Goal: Task Accomplishment & Management: Manage account settings

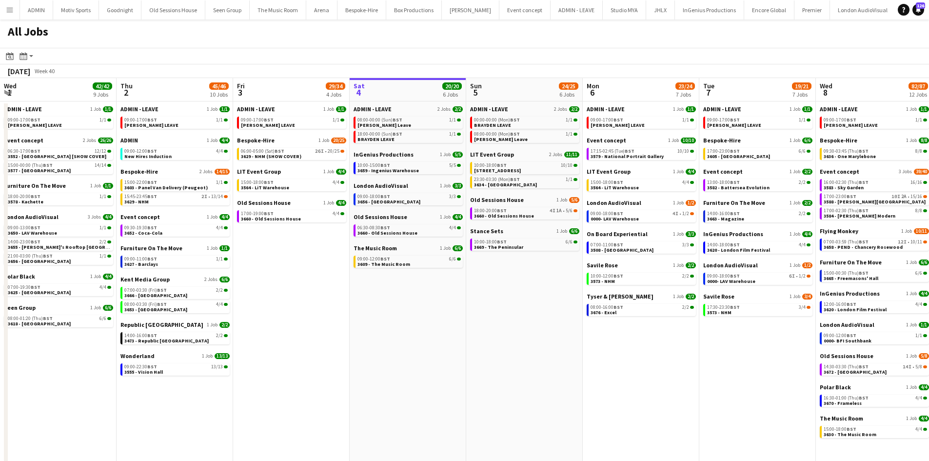
scroll to position [0, 233]
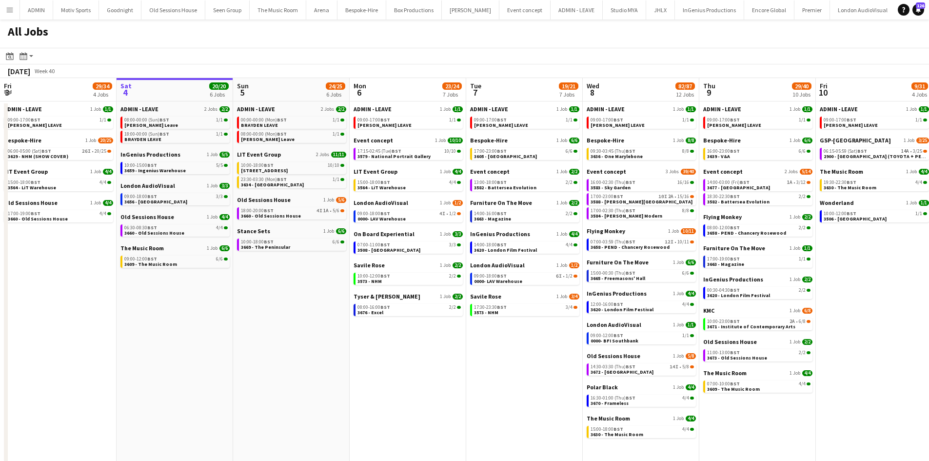
click at [10, 9] on app-icon "Menu" at bounding box center [10, 10] width 8 height 8
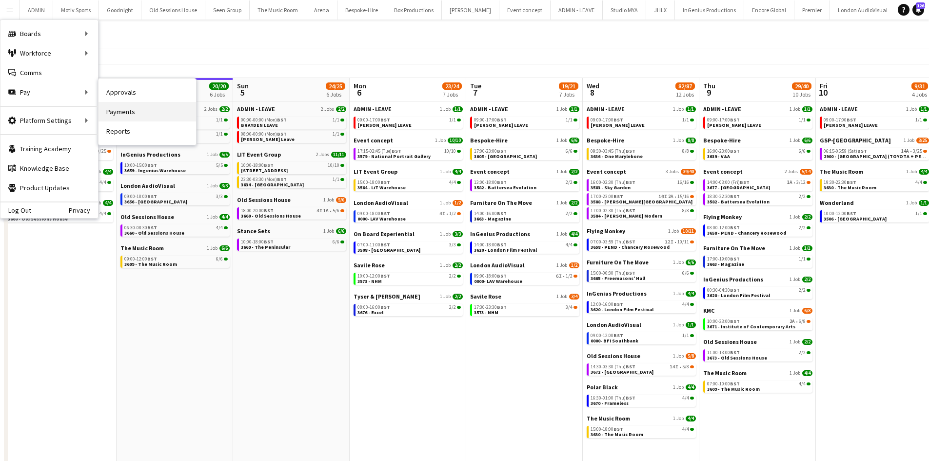
click at [125, 112] on link "Payments" at bounding box center [146, 111] width 97 height 19
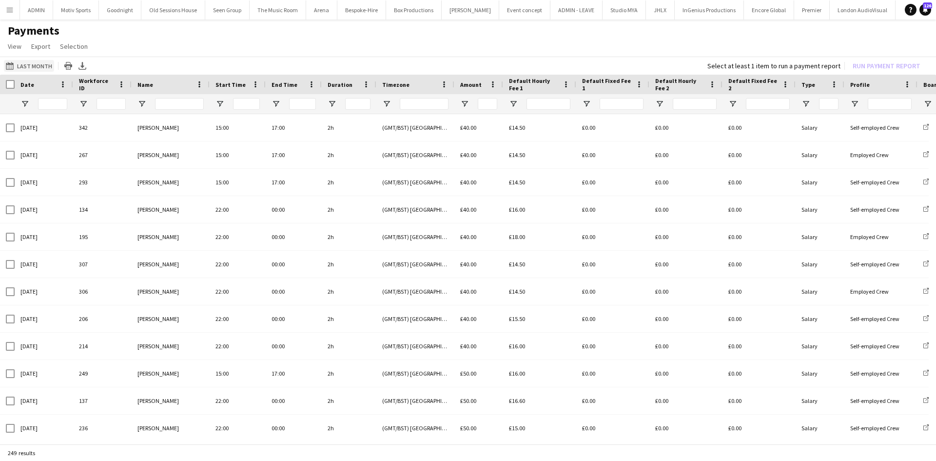
click at [29, 66] on button "Last Month Last Month" at bounding box center [29, 66] width 50 height 12
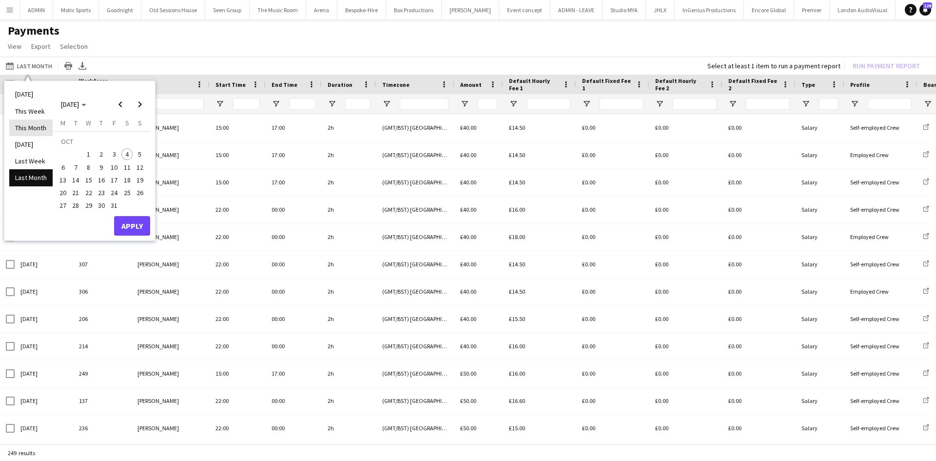
click at [39, 130] on li "This Month" at bounding box center [30, 127] width 43 height 17
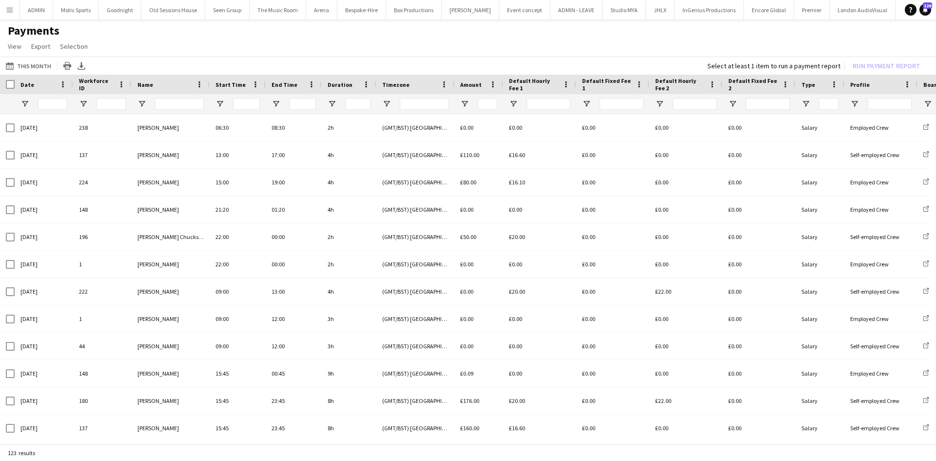
drag, startPoint x: 17, startPoint y: 92, endPoint x: 18, endPoint y: 84, distance: 7.8
click at [17, 92] on div "Date" at bounding box center [44, 84] width 58 height 19
click at [4, 86] on div at bounding box center [7, 84] width 15 height 19
click at [5, 86] on div at bounding box center [7, 84] width 15 height 19
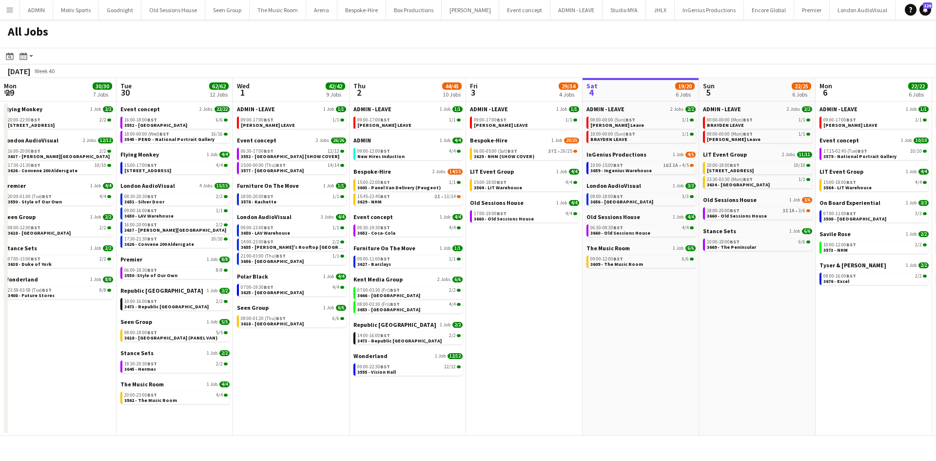
scroll to position [0, 235]
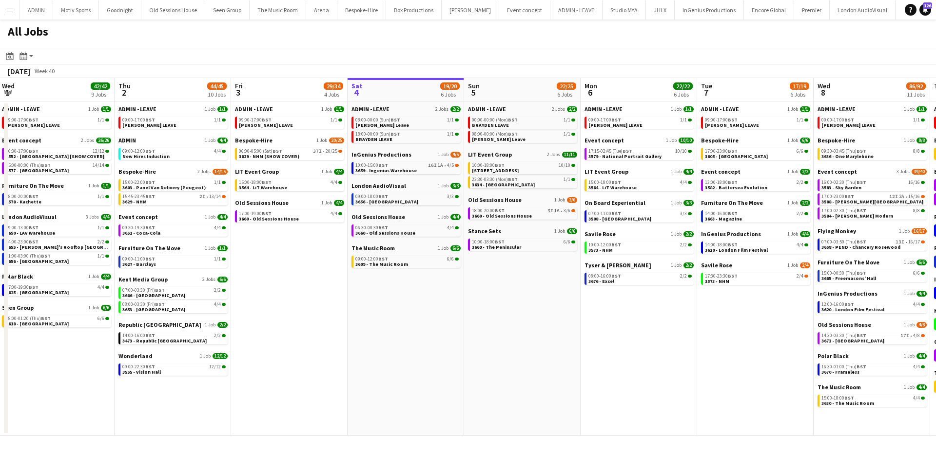
click at [651, 349] on app-date-cell "ADMIN - LEAVE 1 Job 1/1 09:00-17:00 BST 1/1 ANDY LEAVE Event concept 1 Job 10/1…" at bounding box center [639, 268] width 116 height 334
